Goal: Task Accomplishment & Management: Use online tool/utility

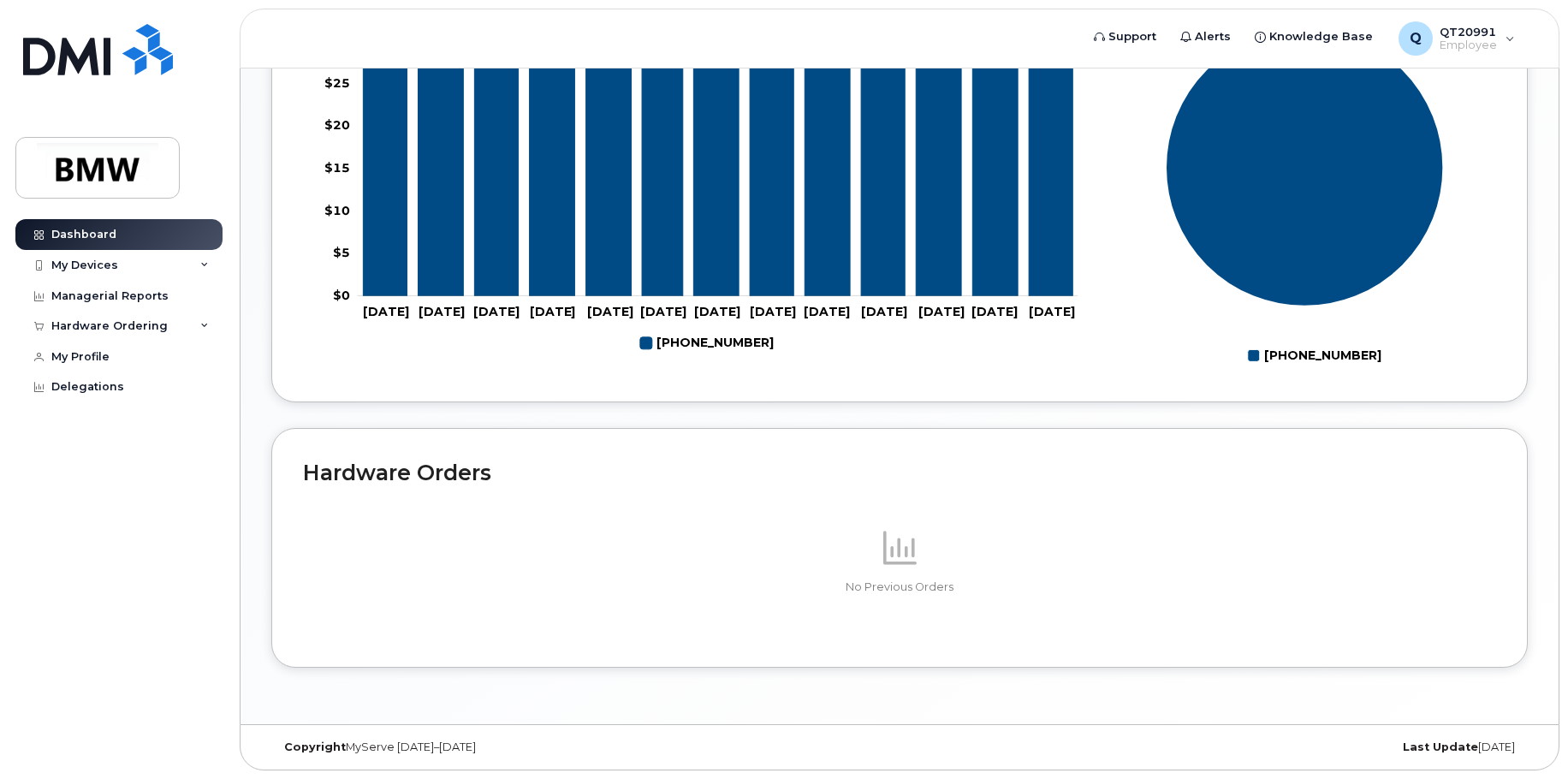
scroll to position [755, 0]
click at [100, 259] on div "My Devices" at bounding box center [84, 265] width 67 height 13
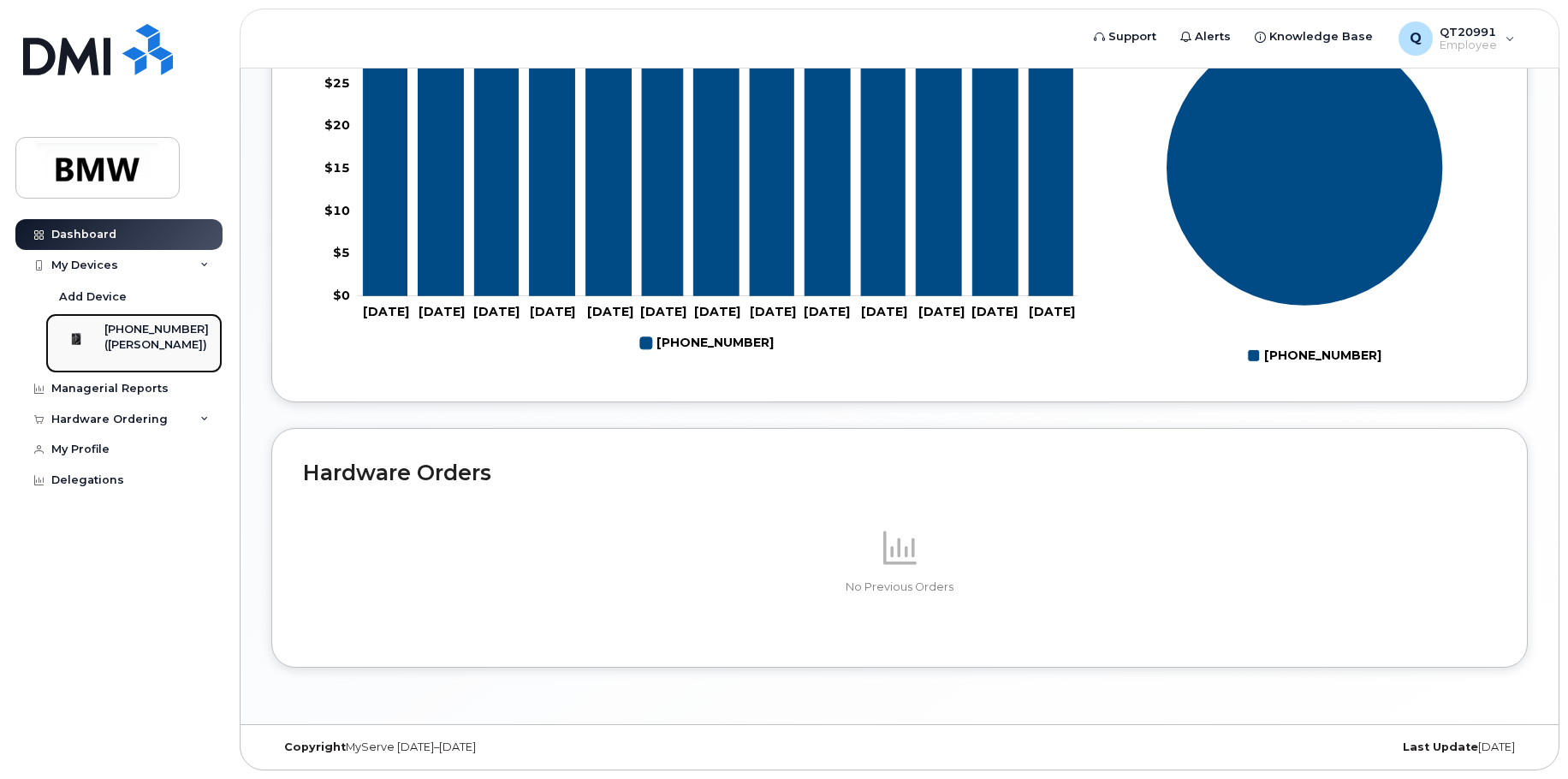
click at [148, 349] on div "([PERSON_NAME])" at bounding box center [156, 344] width 104 height 15
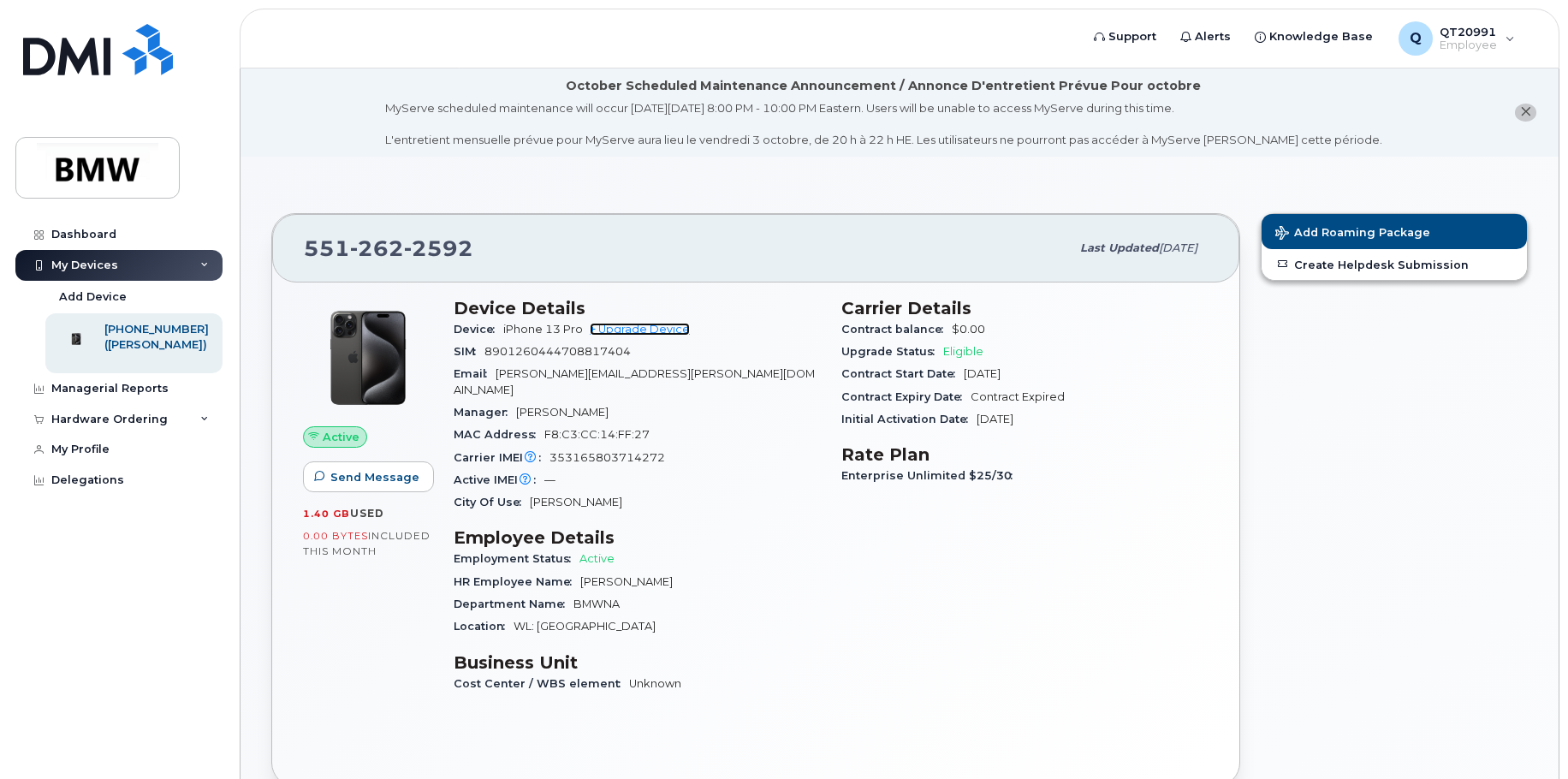
click at [657, 328] on link "+ Upgrade Device" at bounding box center [639, 329] width 101 height 12
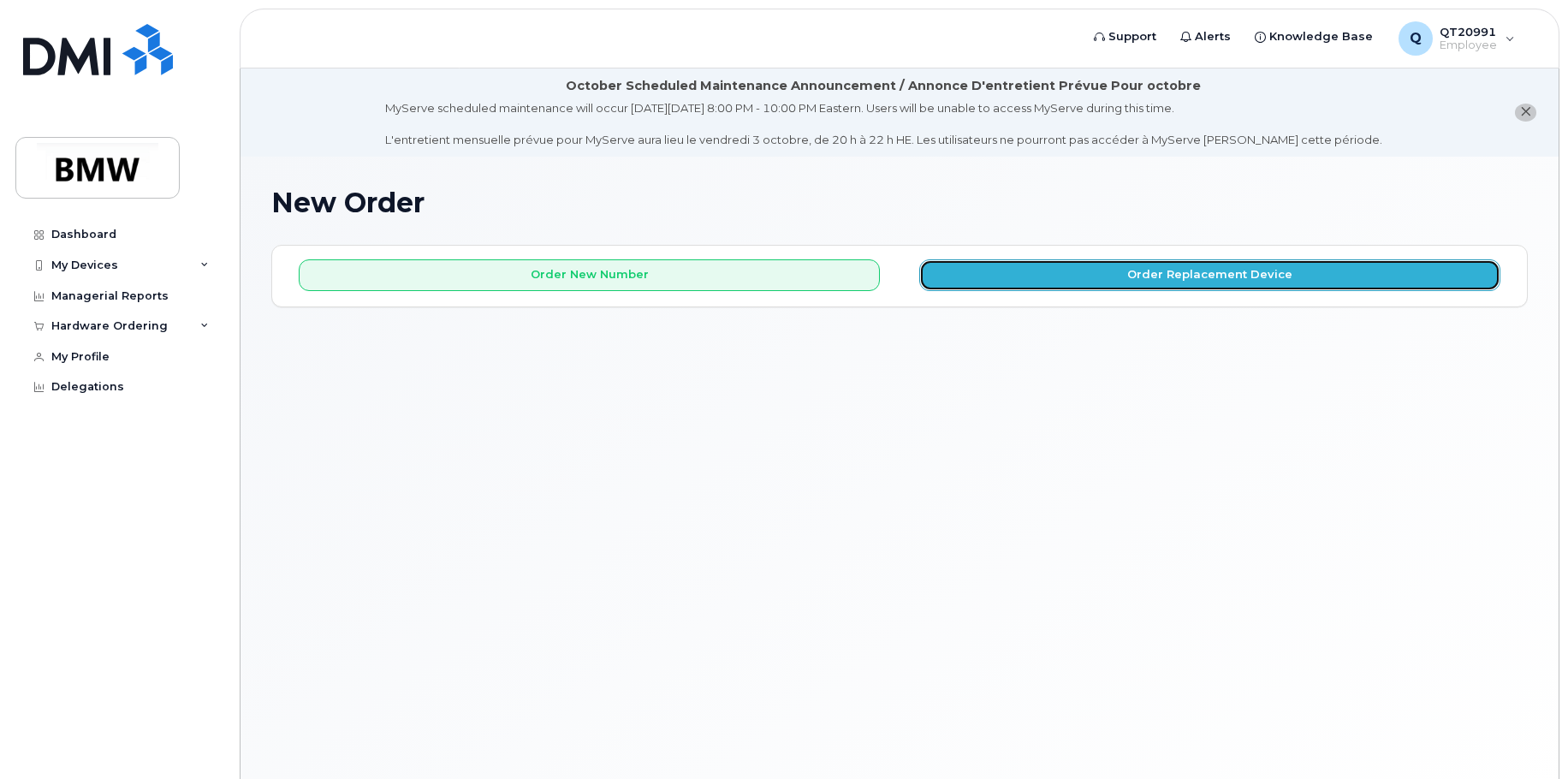
click at [977, 278] on button "Order Replacement Device" at bounding box center [1209, 276] width 581 height 32
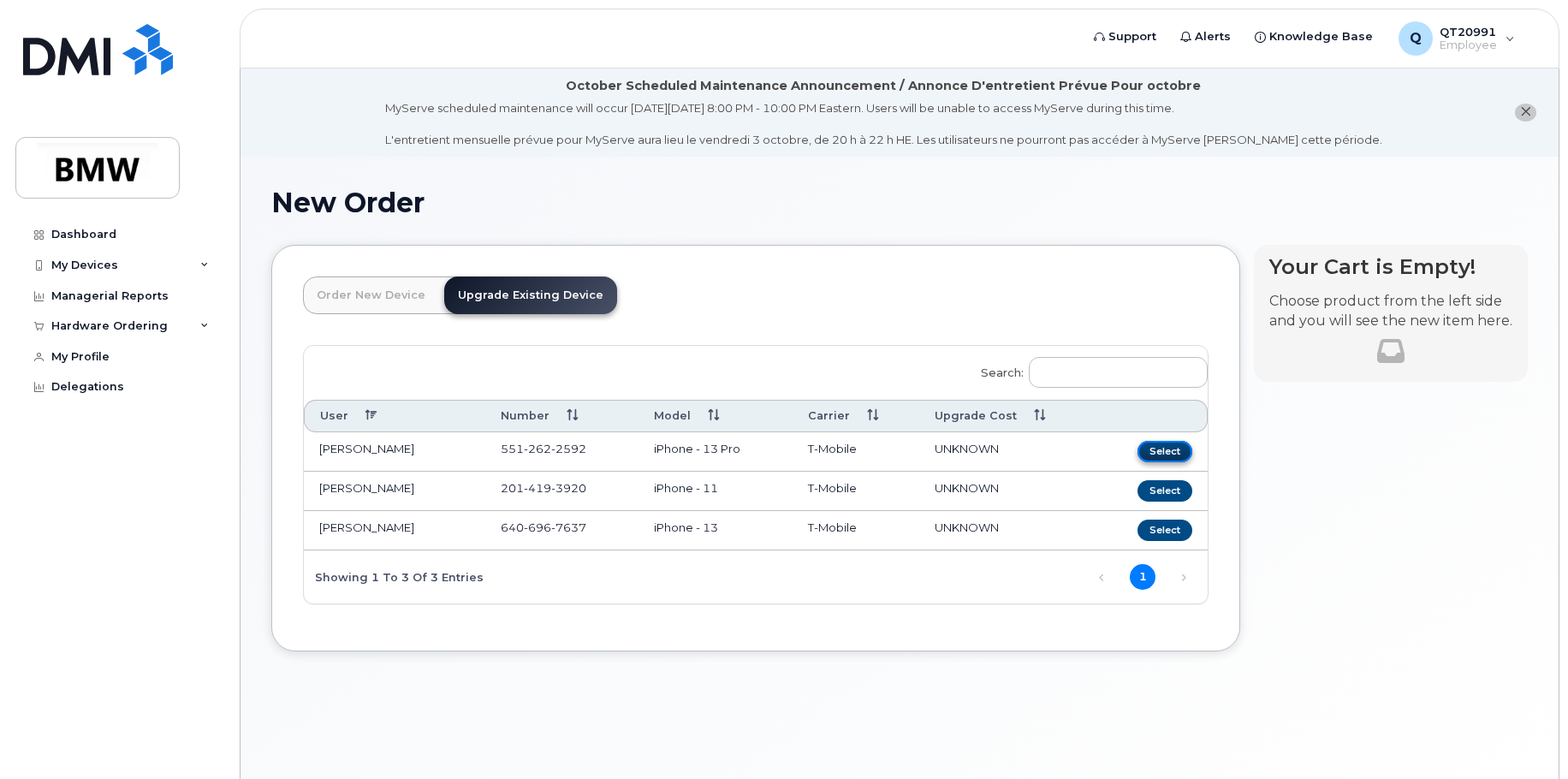
click at [1165, 453] on button "Select" at bounding box center [1165, 451] width 55 height 21
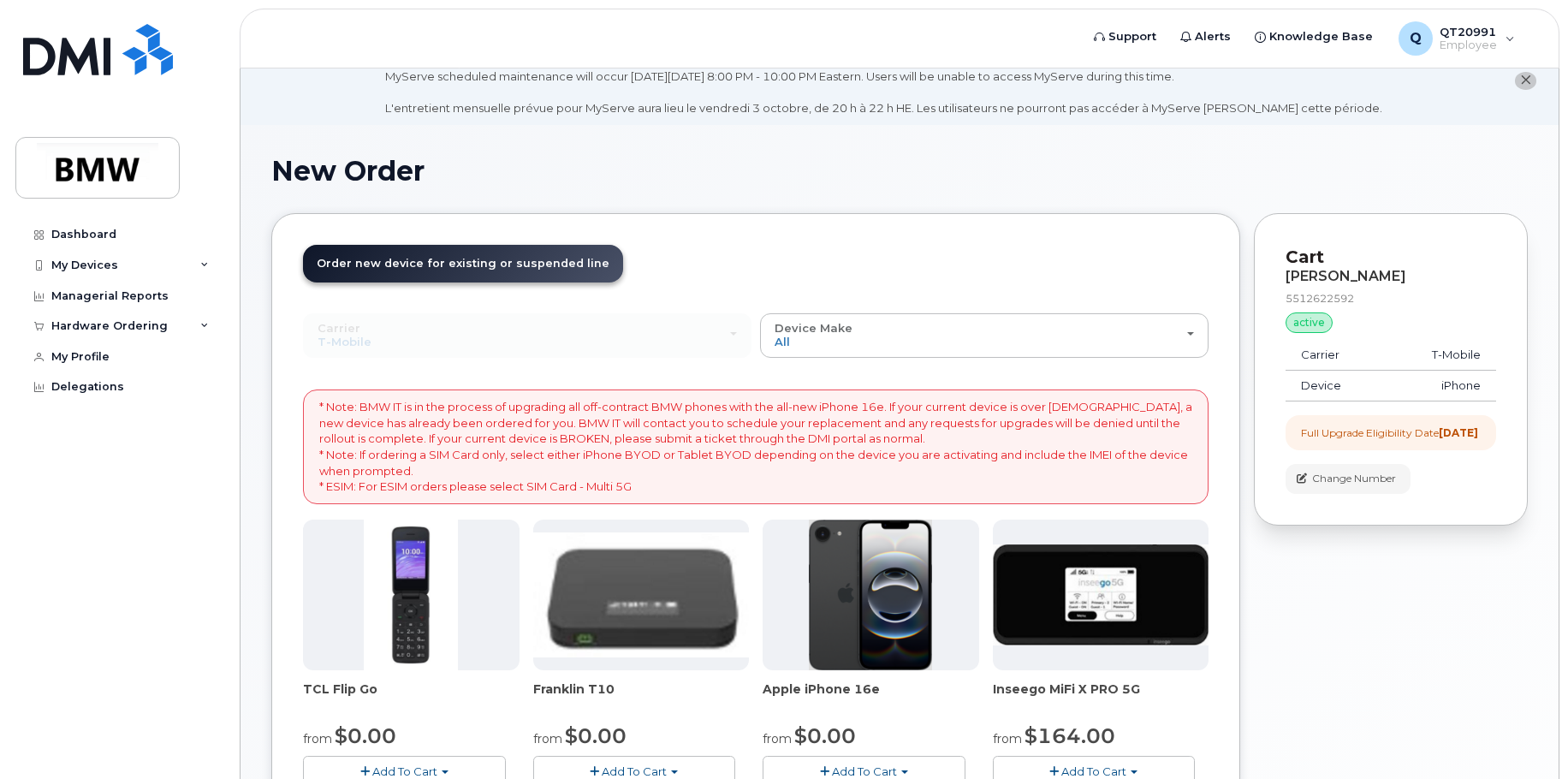
scroll to position [36, 0]
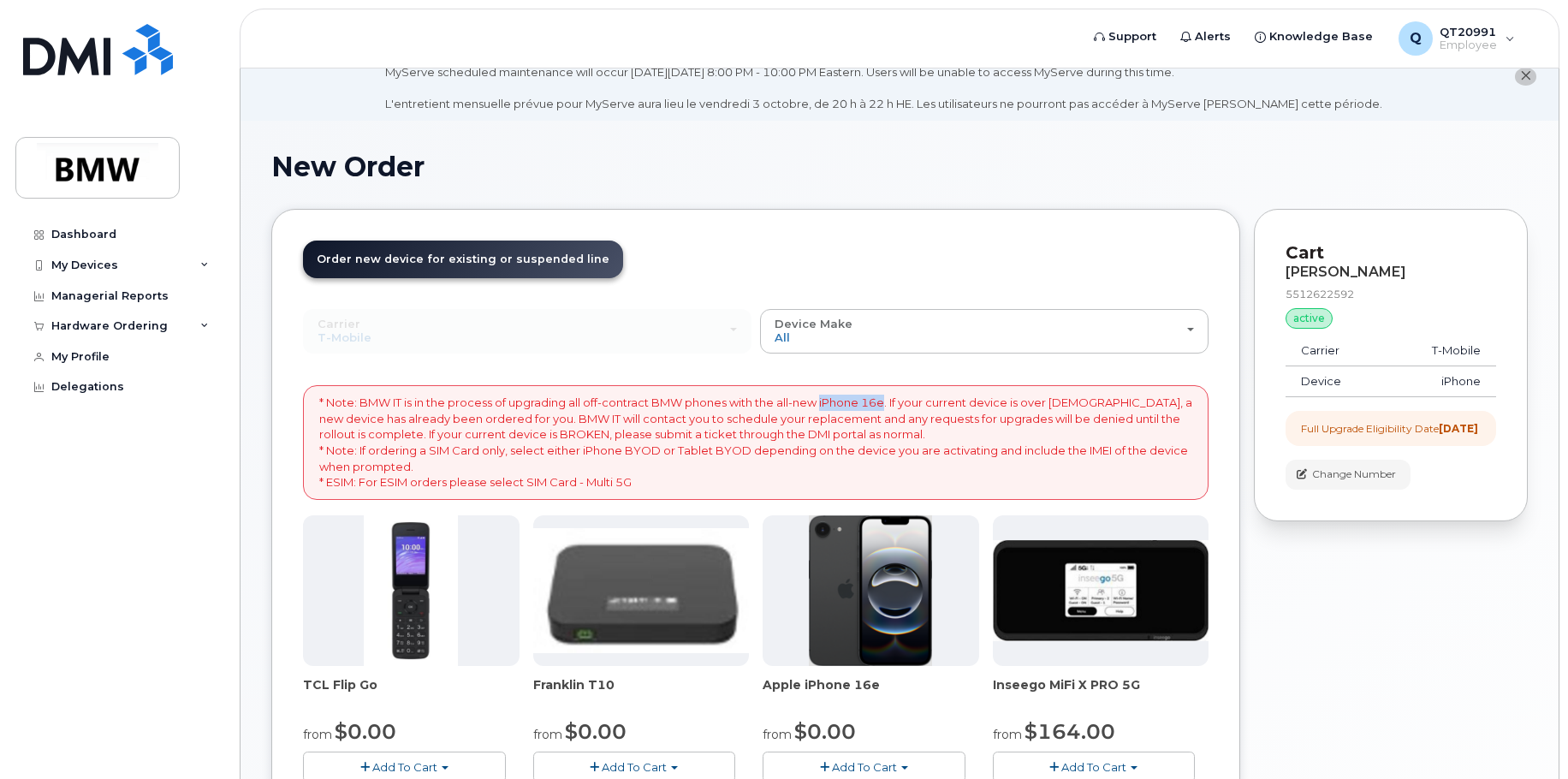
drag, startPoint x: 828, startPoint y: 399, endPoint x: 892, endPoint y: 401, distance: 64.0
click at [892, 401] on p "* Note: BMW IT is in the process of upgrading all off-contract BMW phones with …" at bounding box center [755, 442] width 872 height 95
drag, startPoint x: 892, startPoint y: 401, endPoint x: 879, endPoint y: 403, distance: 13.2
copy p "iPhone 16e"
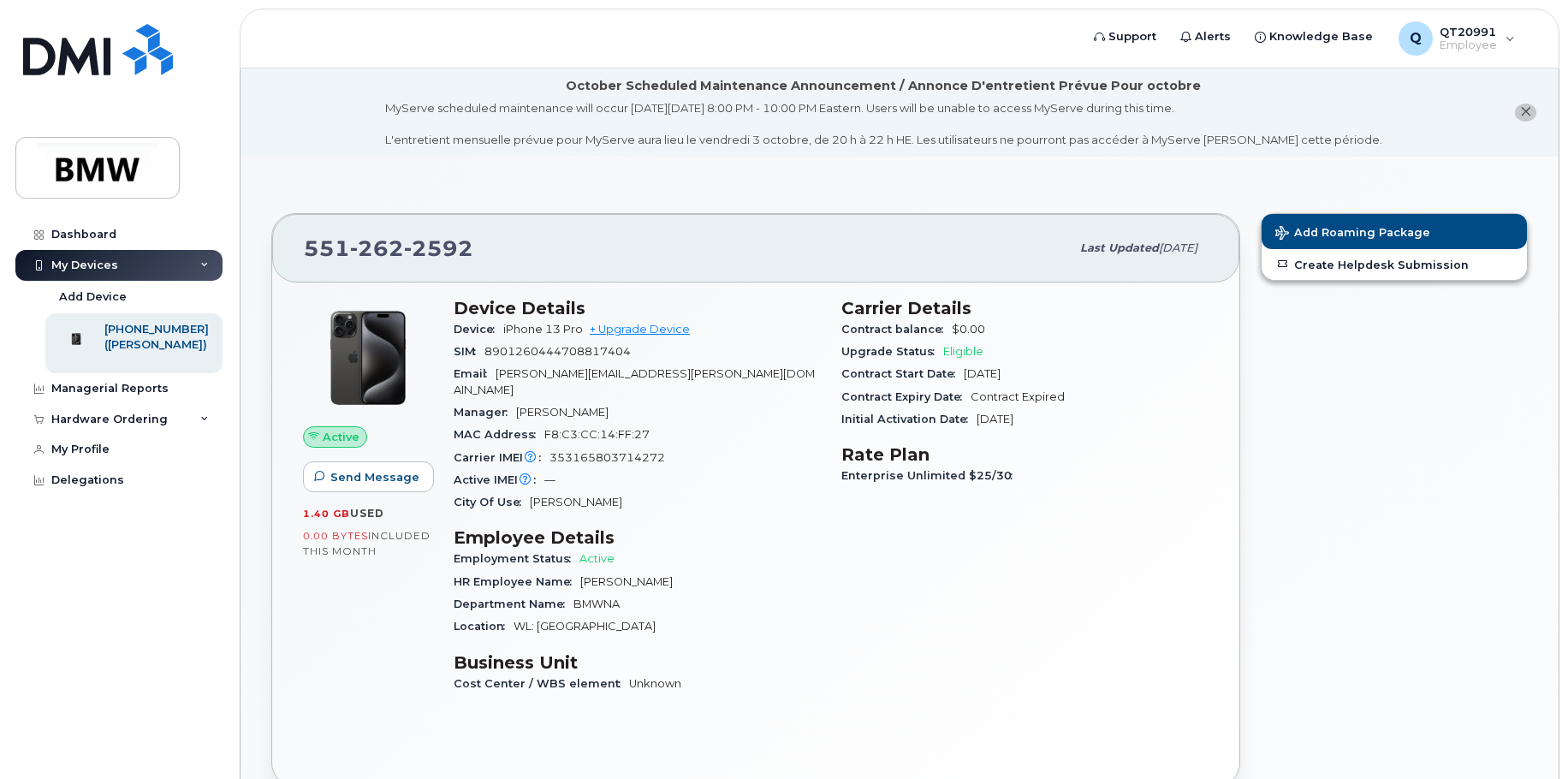
click at [158, 269] on div "My Devices" at bounding box center [118, 265] width 207 height 31
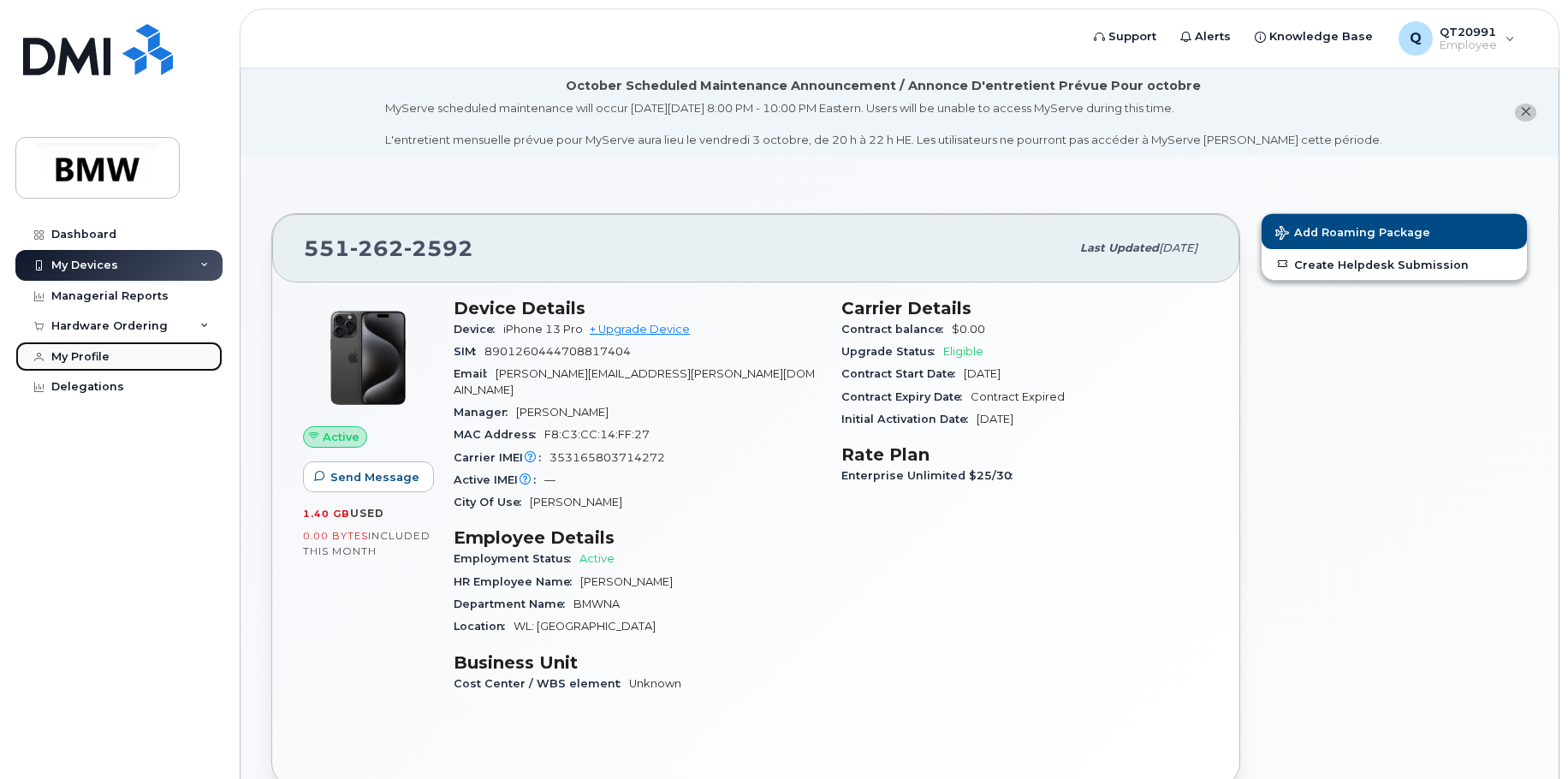
click at [96, 357] on div "My Profile" at bounding box center [80, 357] width 58 height 13
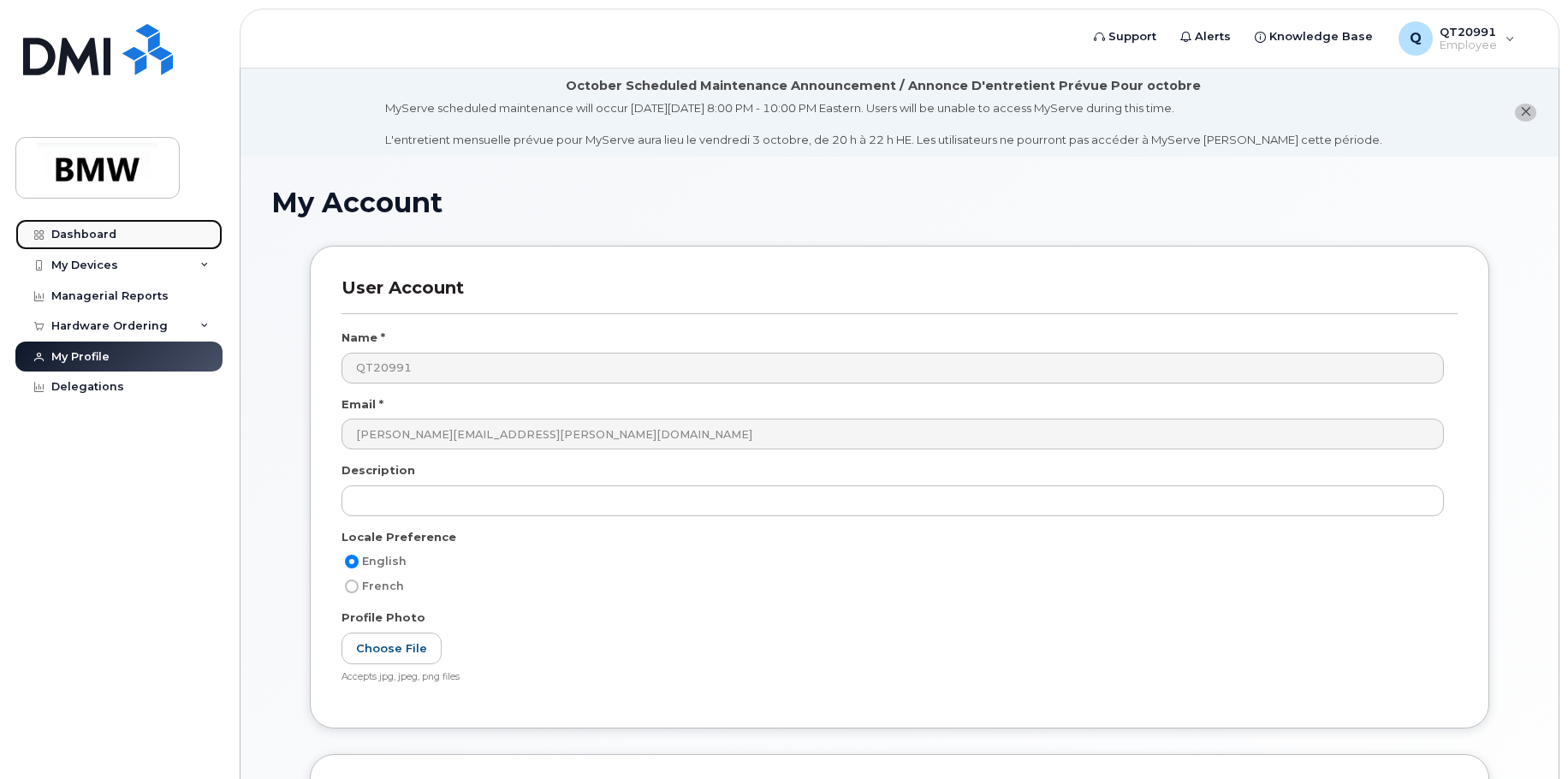
click at [80, 228] on div "Dashboard" at bounding box center [84, 234] width 65 height 13
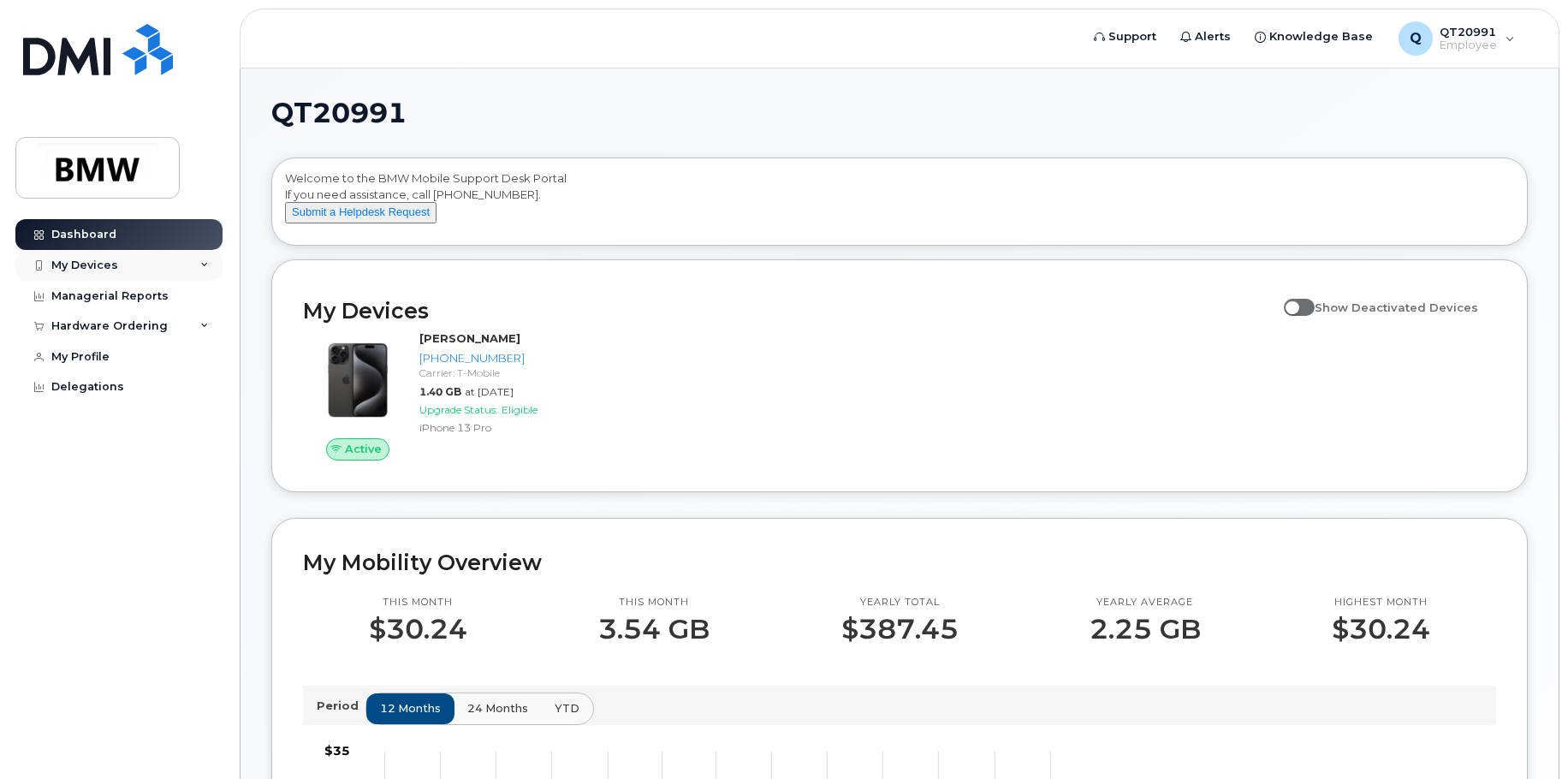
click at [104, 267] on div "My Devices" at bounding box center [84, 265] width 67 height 13
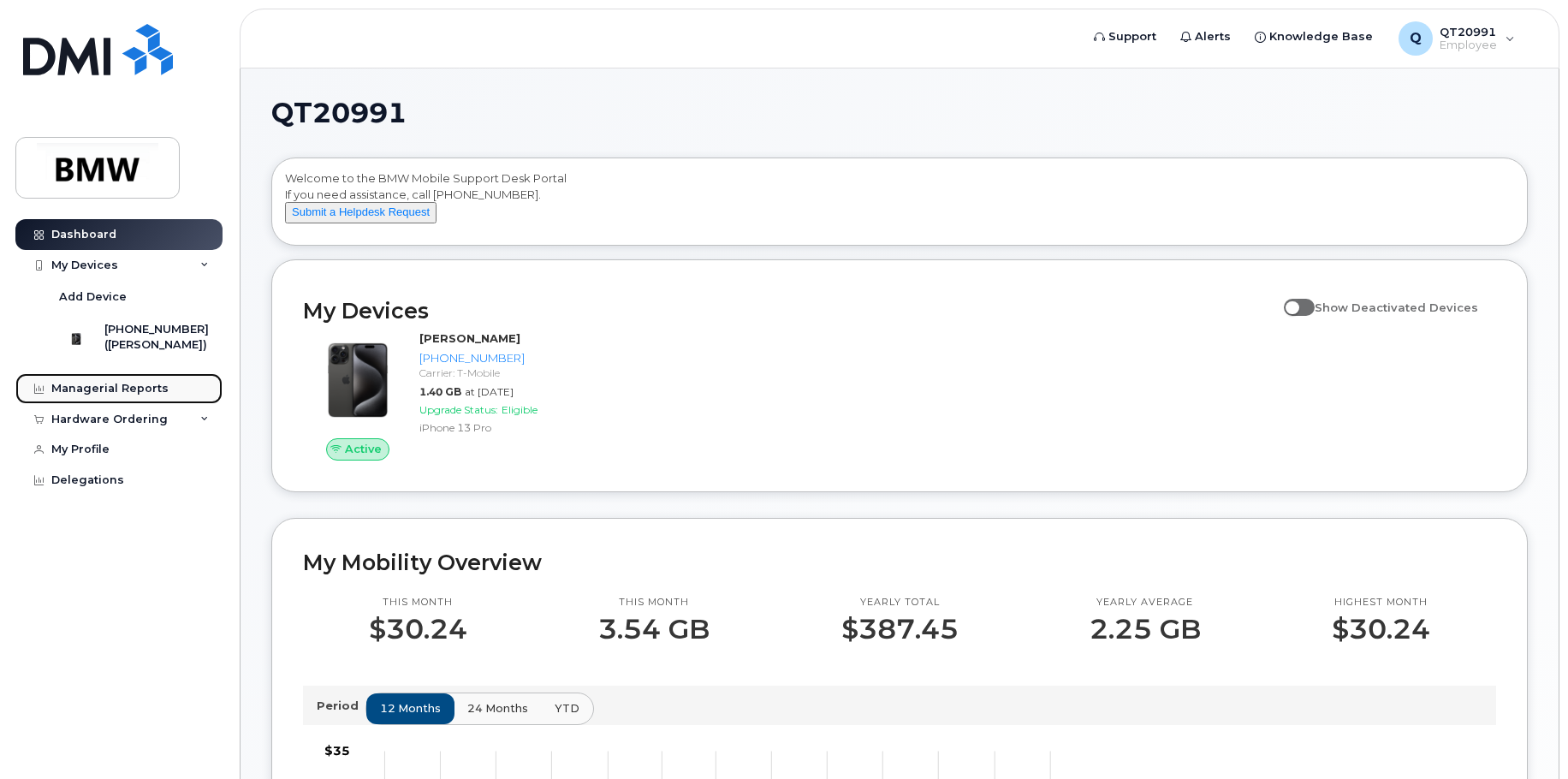
click at [157, 395] on div "Managerial Reports" at bounding box center [110, 388] width 117 height 13
click at [96, 395] on div "Managerial Reports" at bounding box center [110, 388] width 117 height 13
click at [1498, 36] on div "Q QT20991 Employee" at bounding box center [1457, 38] width 141 height 34
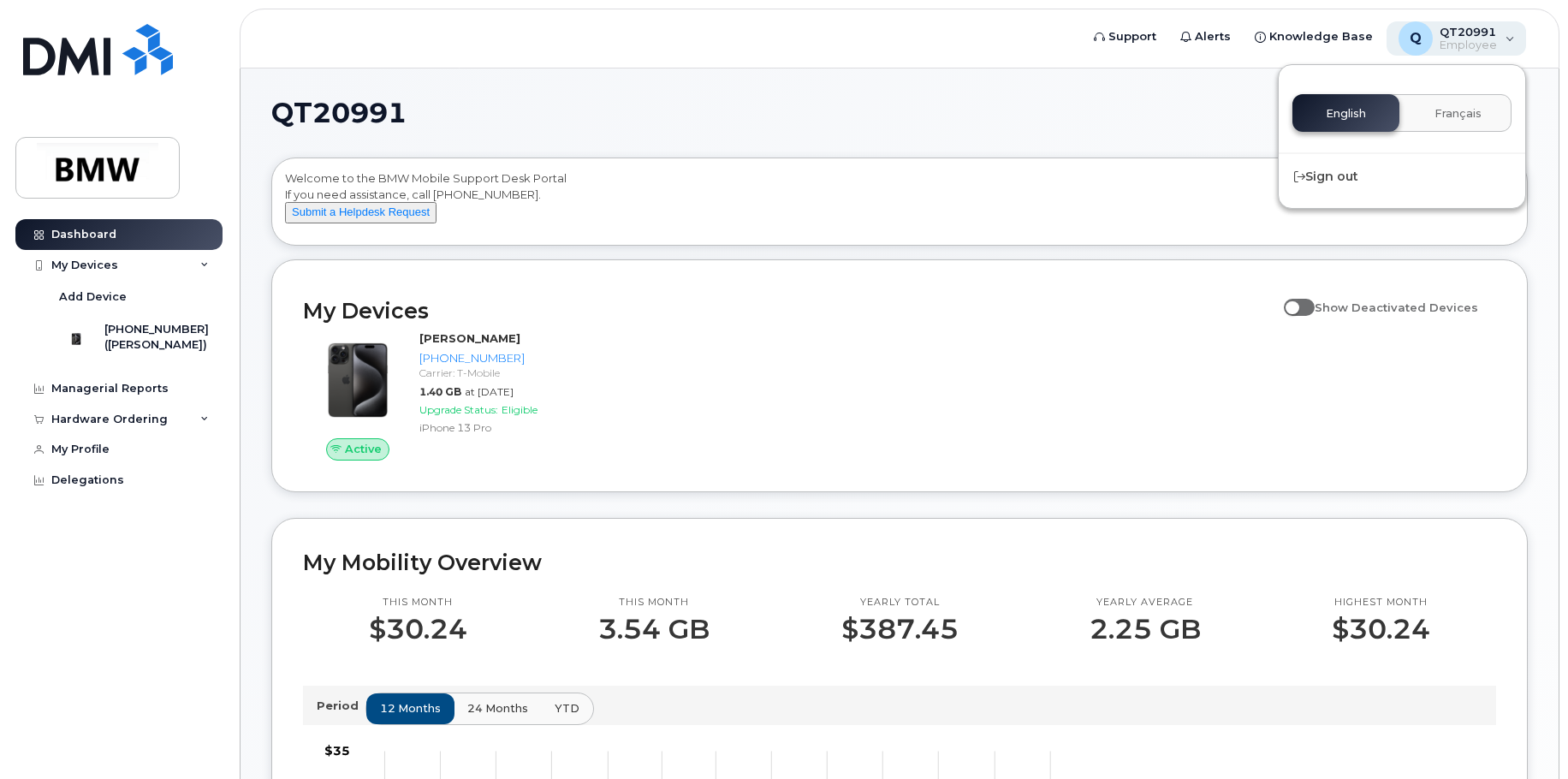
click at [1498, 36] on div "Q QT20991 Employee" at bounding box center [1457, 38] width 141 height 34
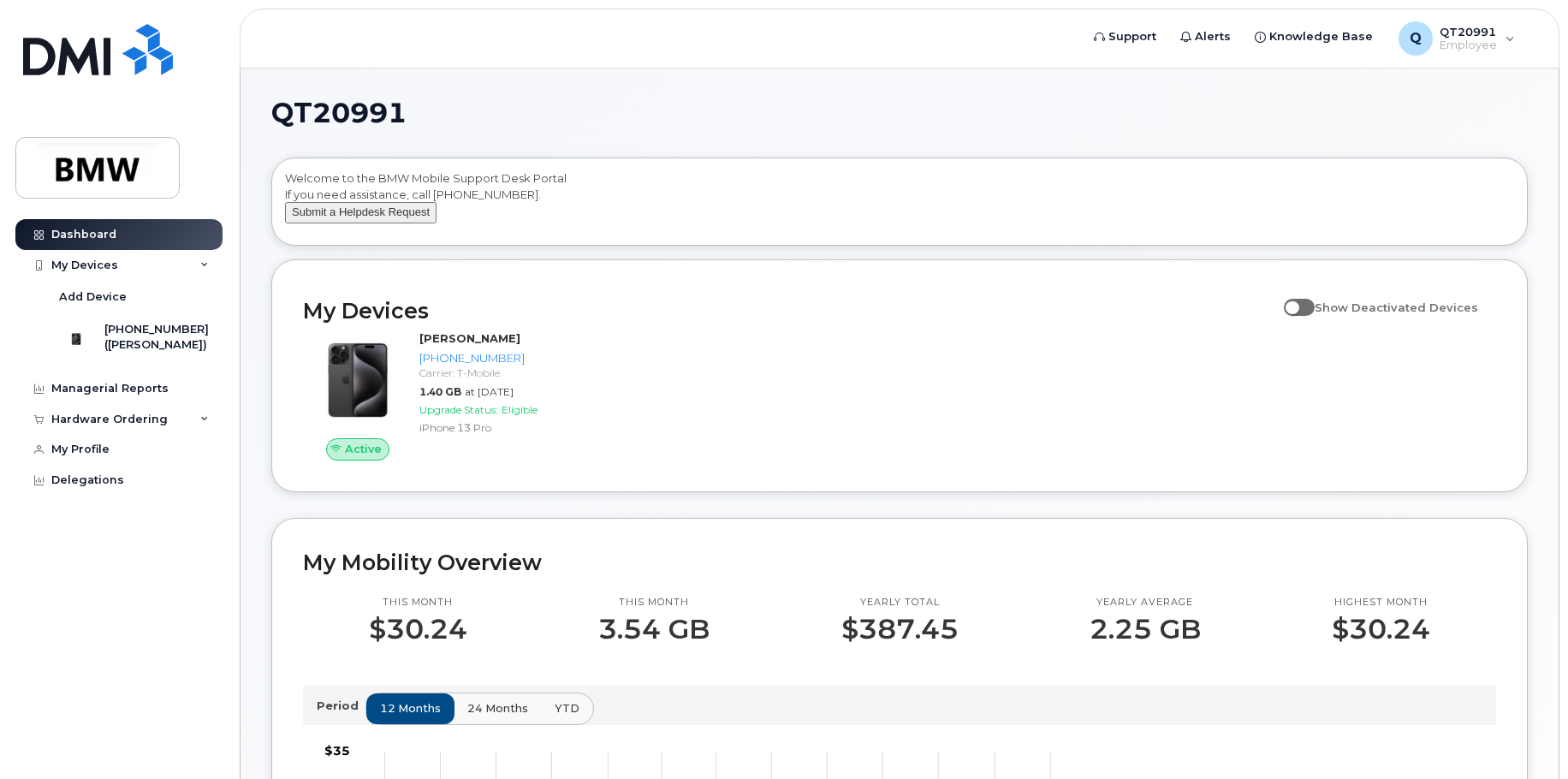
click at [384, 223] on button "Submit a Helpdesk Request" at bounding box center [360, 213] width 151 height 21
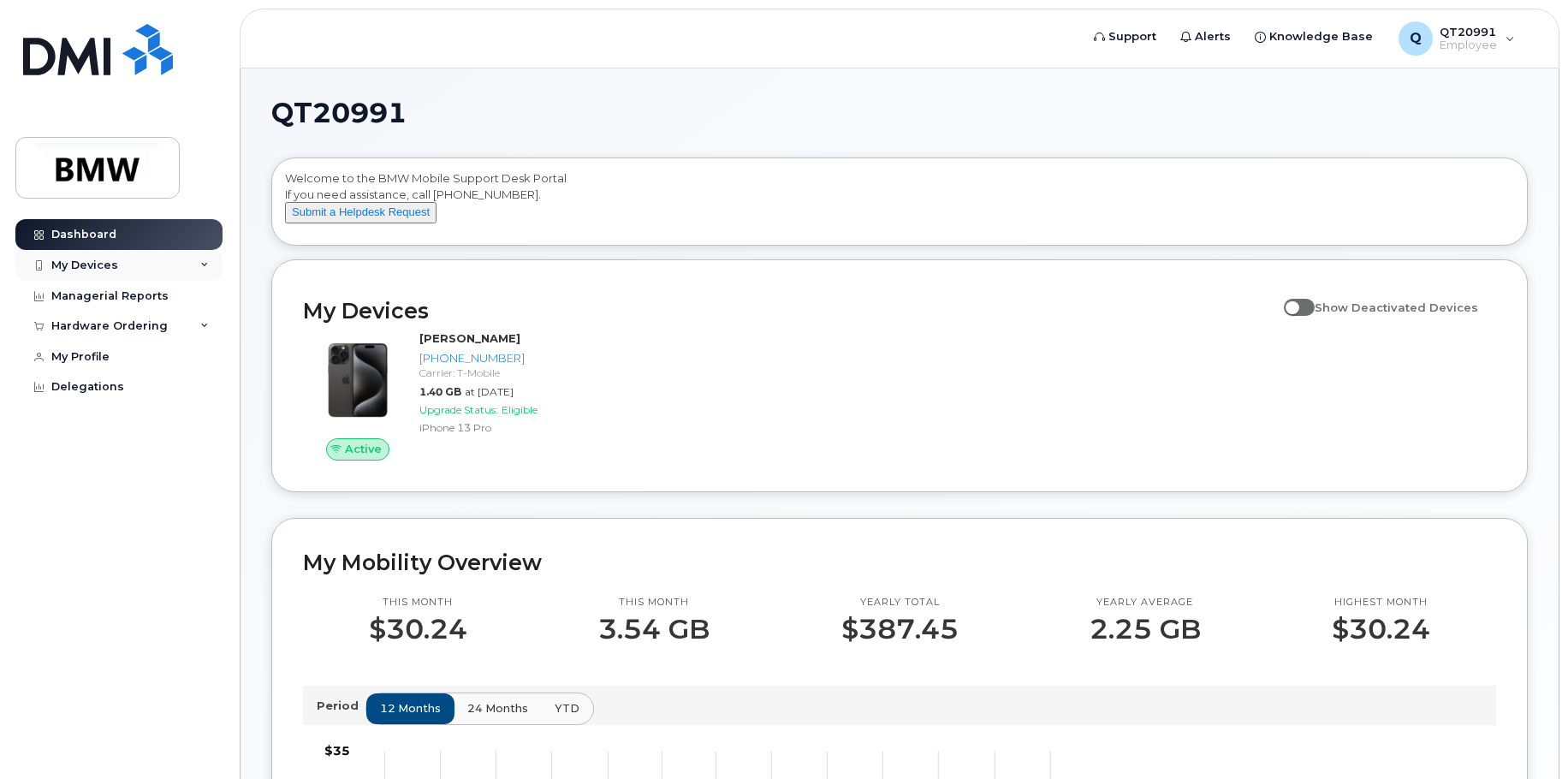
click at [113, 267] on div "My Devices" at bounding box center [84, 265] width 67 height 13
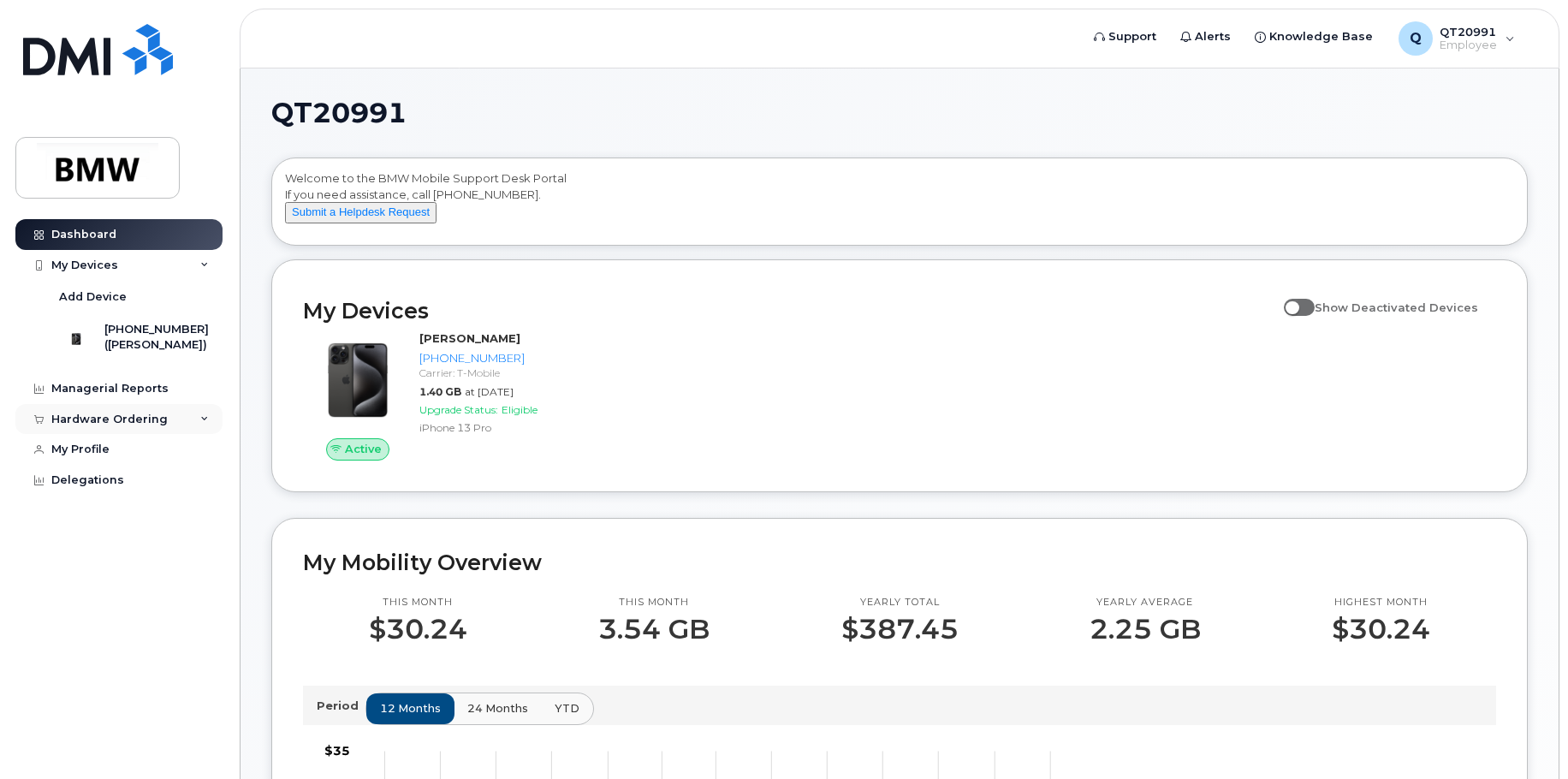
click at [129, 426] on div "Hardware Ordering" at bounding box center [109, 419] width 117 height 13
click at [96, 489] on div "My Profile" at bounding box center [80, 482] width 58 height 13
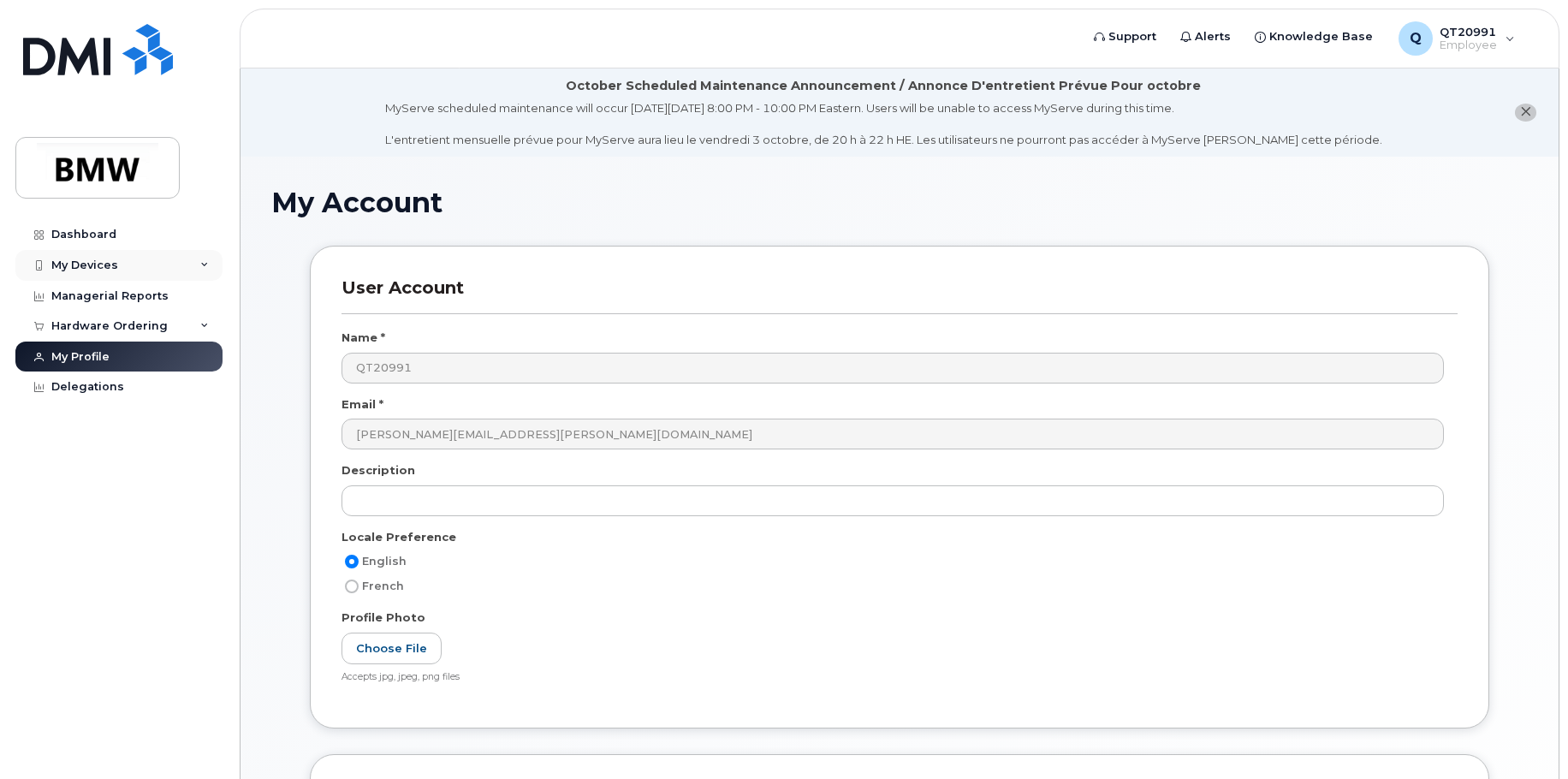
click at [92, 264] on div "My Devices" at bounding box center [84, 265] width 67 height 13
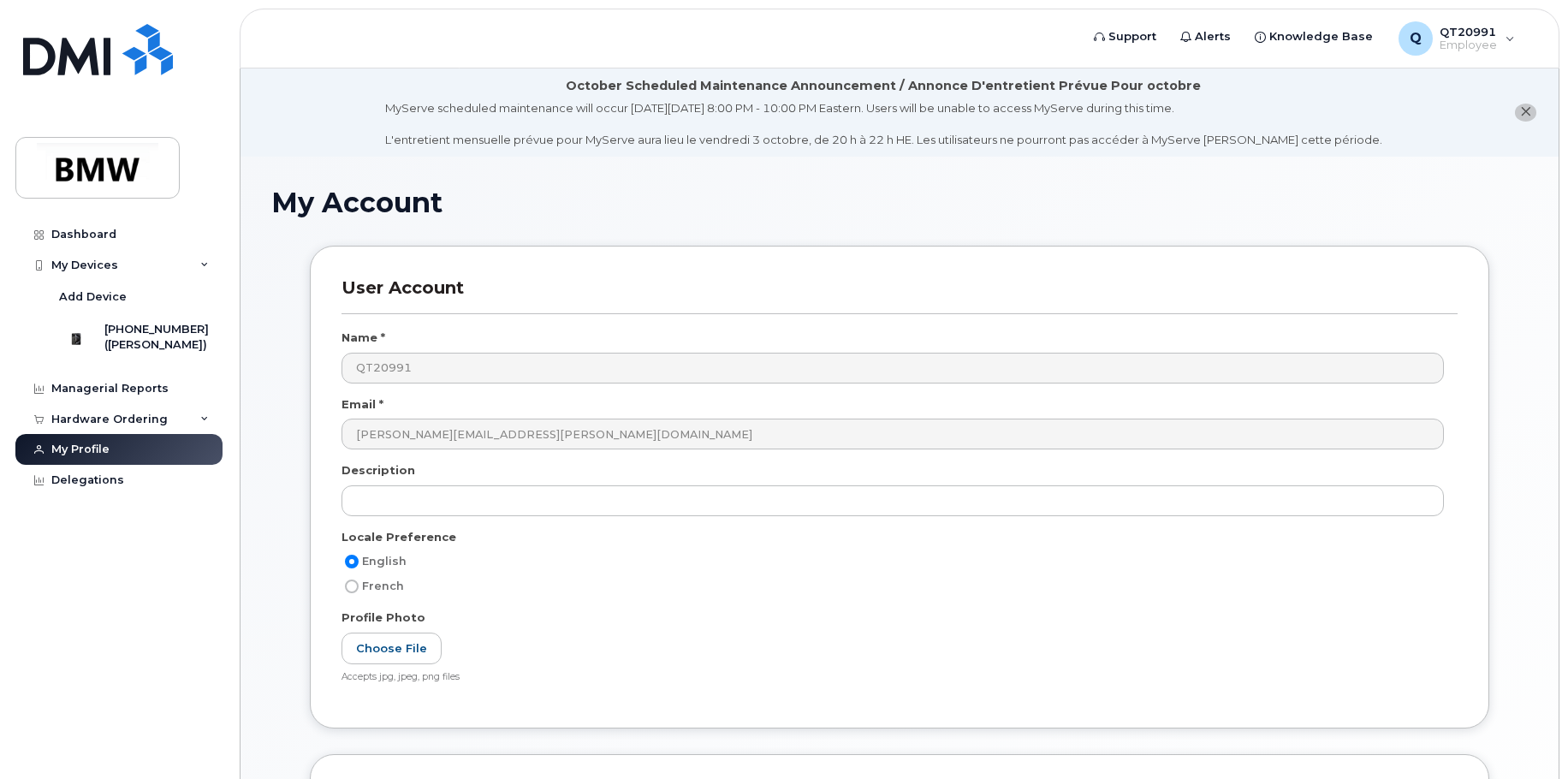
drag, startPoint x: 373, startPoint y: 516, endPoint x: 892, endPoint y: 225, distance: 595.0
click at [892, 225] on div "My Account" at bounding box center [899, 216] width 1256 height 57
click at [1508, 39] on div "Q QT20991 Employee" at bounding box center [1457, 38] width 141 height 34
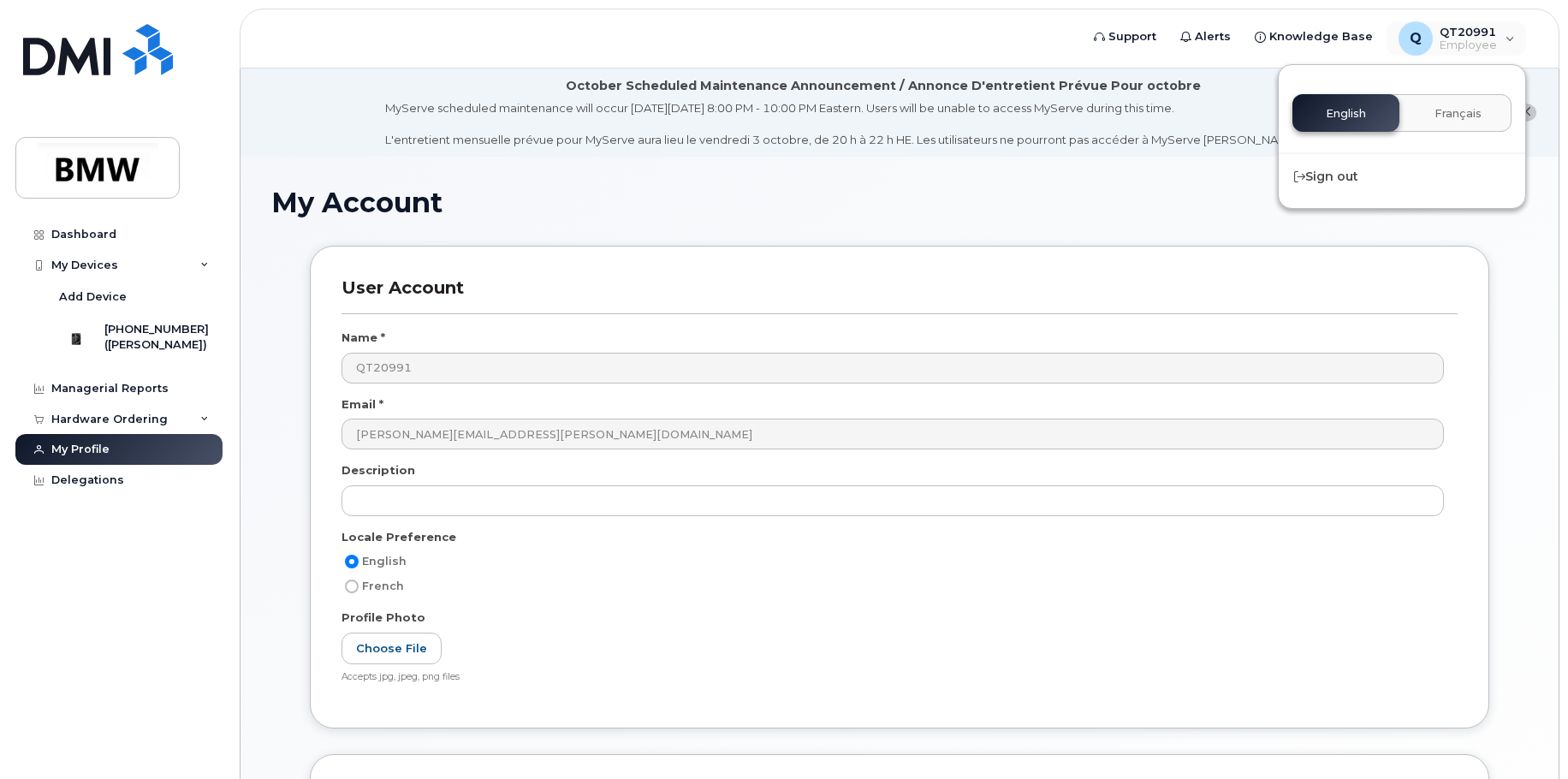
click at [1193, 228] on div "My Account" at bounding box center [899, 216] width 1256 height 57
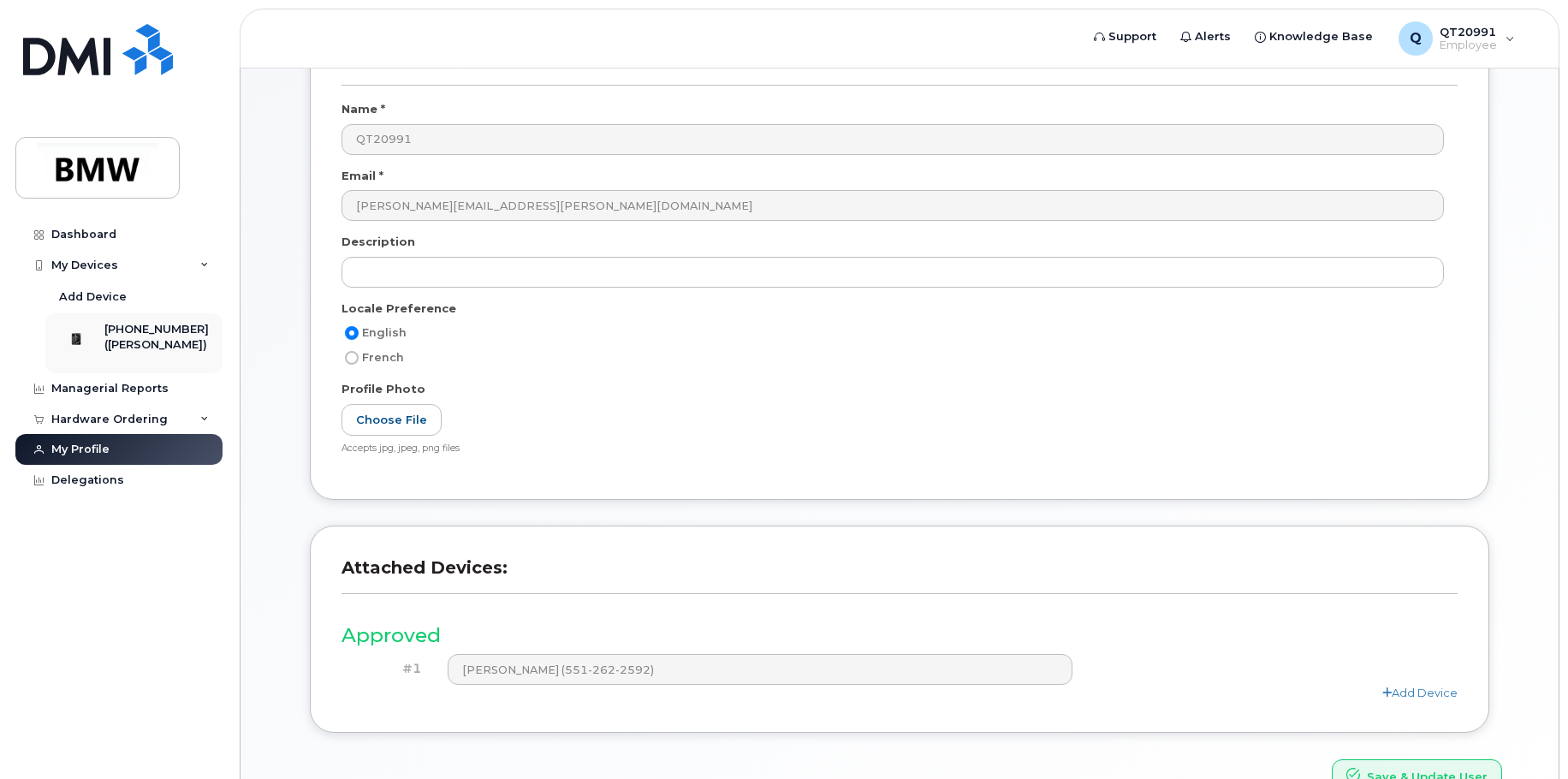
scroll to position [228, 0]
click at [126, 395] on div "Managerial Reports" at bounding box center [110, 388] width 117 height 13
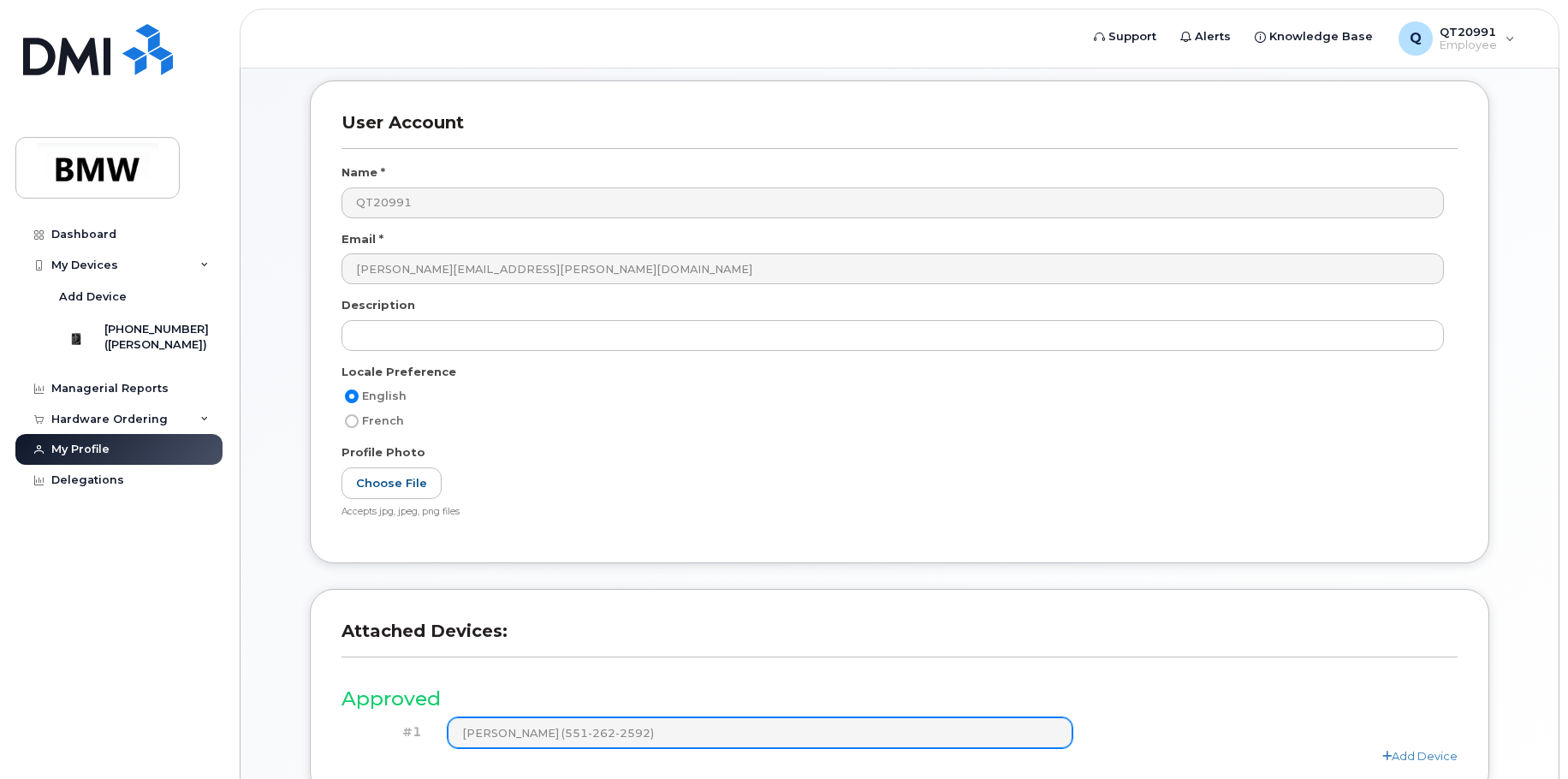
scroll to position [169, 0]
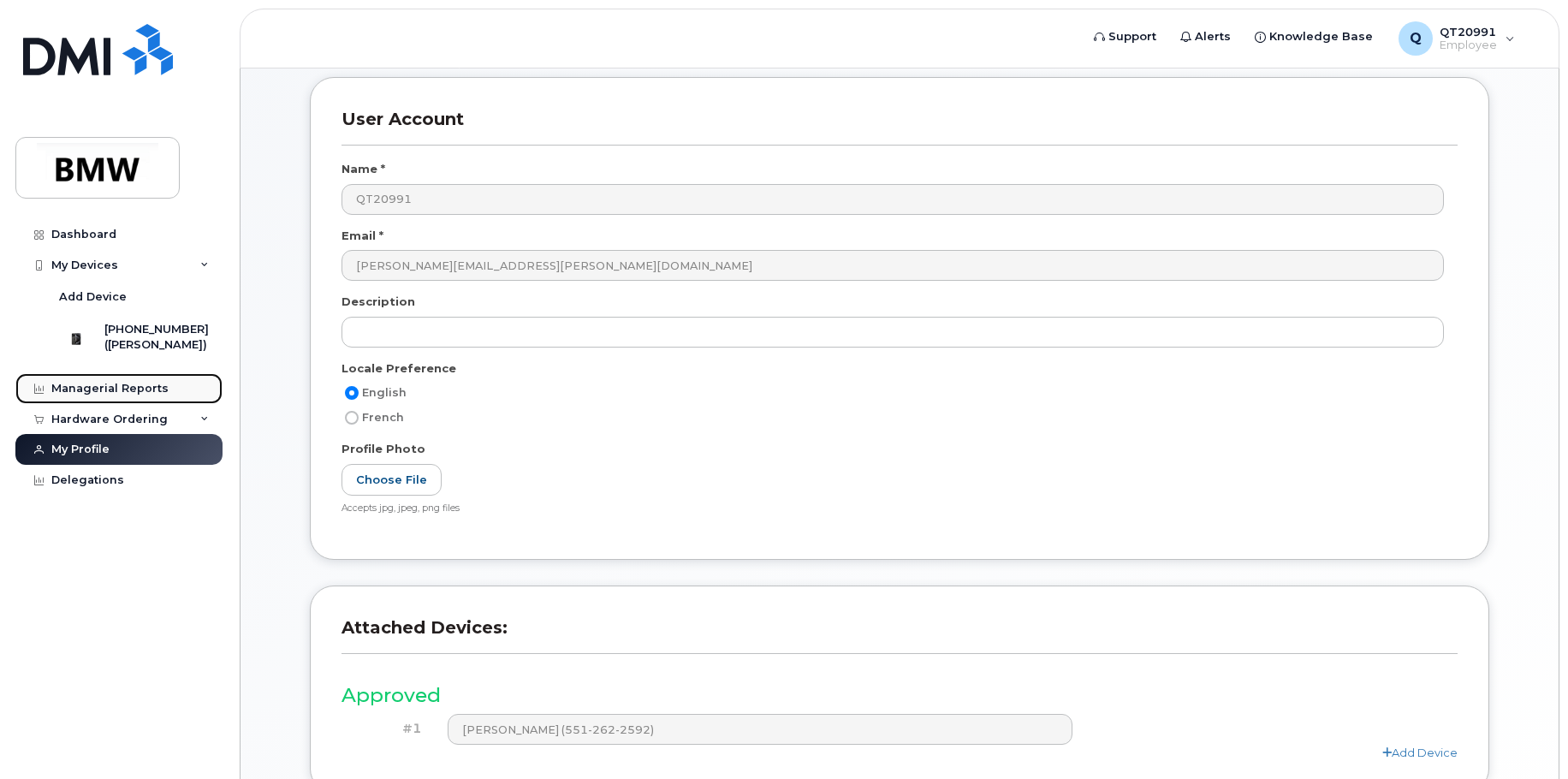
click at [119, 395] on div "Managerial Reports" at bounding box center [110, 388] width 117 height 13
click at [141, 395] on div "Managerial Reports" at bounding box center [110, 388] width 117 height 13
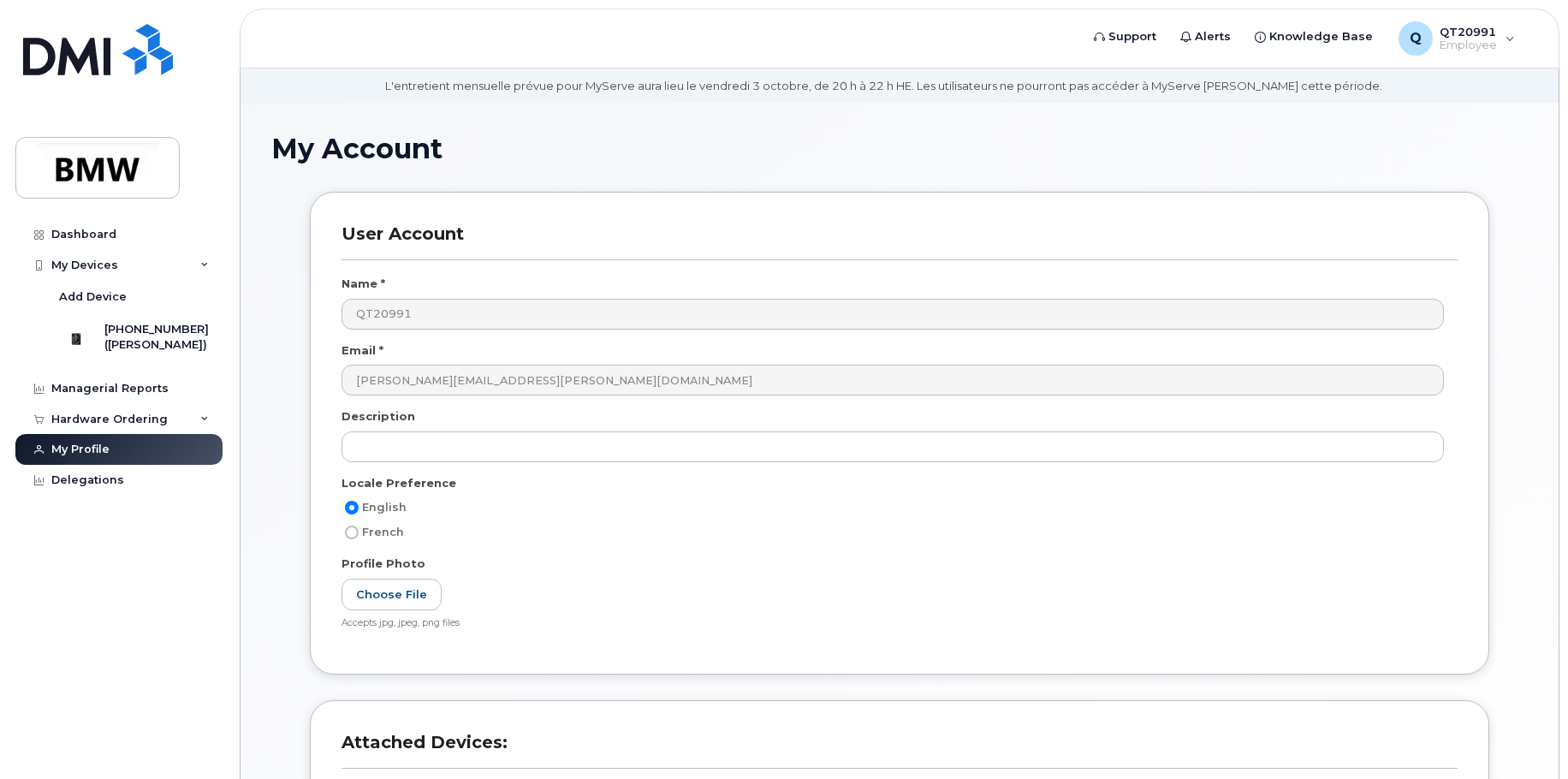
scroll to position [52, 0]
click at [1139, 27] on link "Support" at bounding box center [1124, 36] width 86 height 34
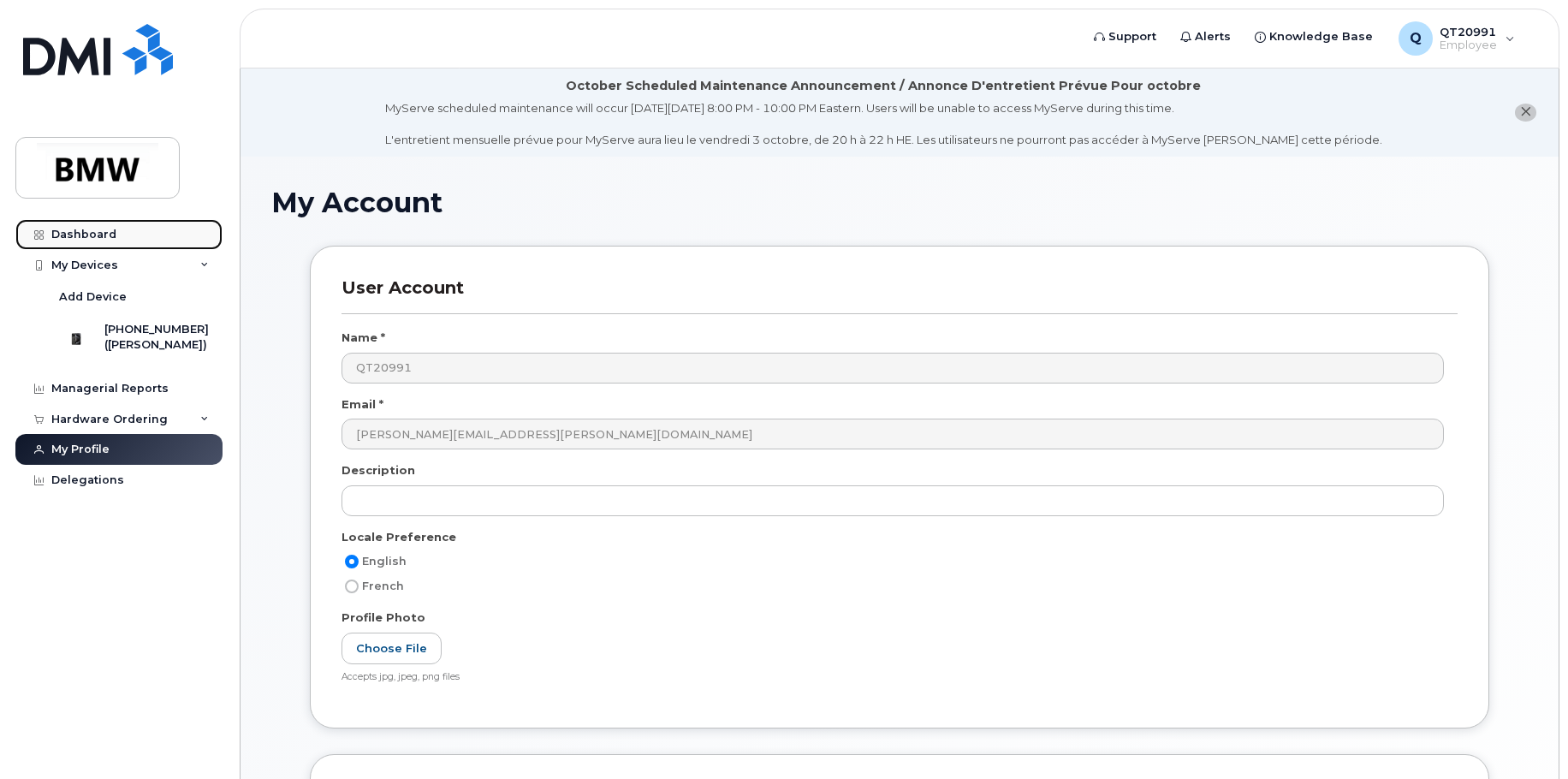
click at [91, 232] on div "Dashboard" at bounding box center [84, 234] width 65 height 13
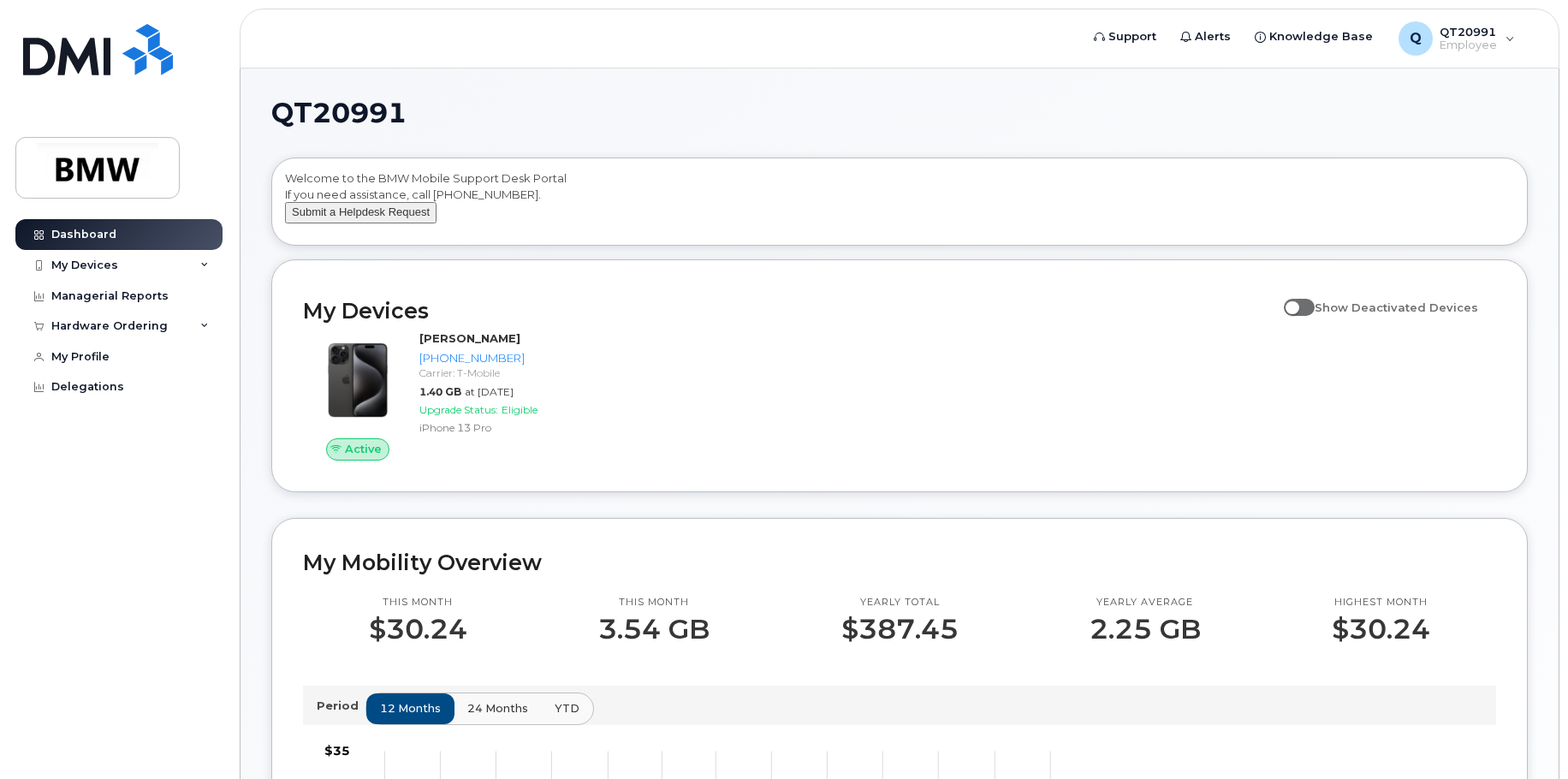
click at [396, 223] on button "Submit a Helpdesk Request" at bounding box center [360, 213] width 151 height 21
